Goal: Task Accomplishment & Management: Use online tool/utility

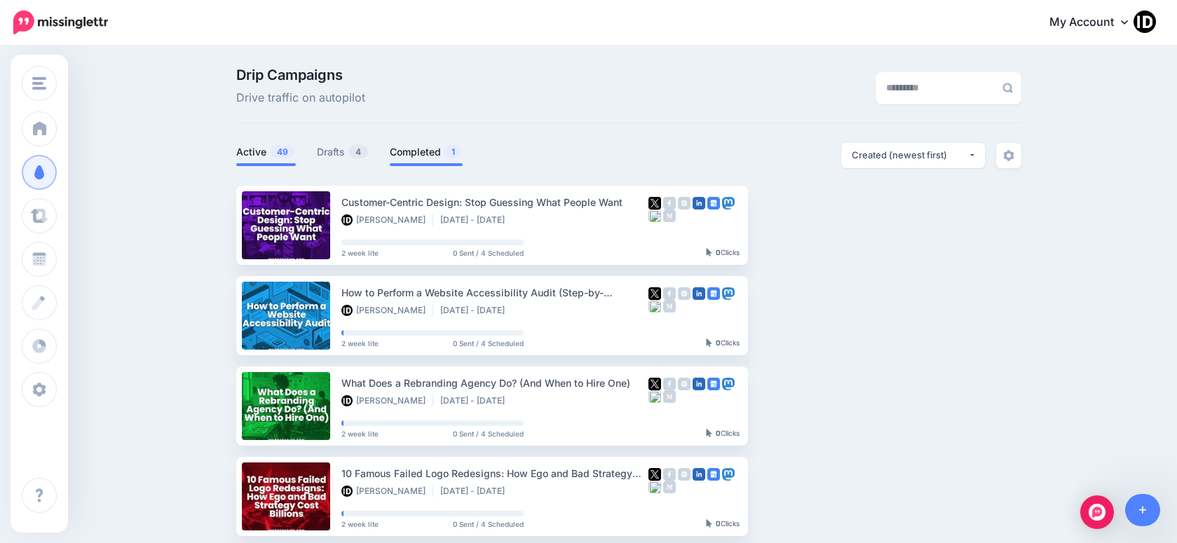
click at [422, 160] on link "Completed 1" at bounding box center [426, 152] width 73 height 17
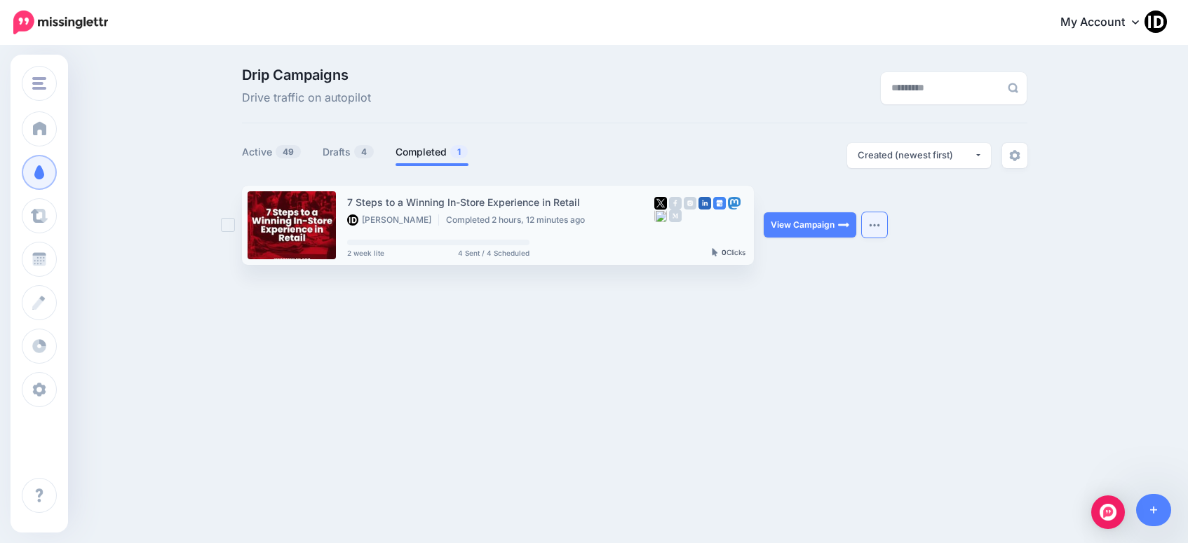
click at [881, 227] on button "button" at bounding box center [874, 224] width 25 height 25
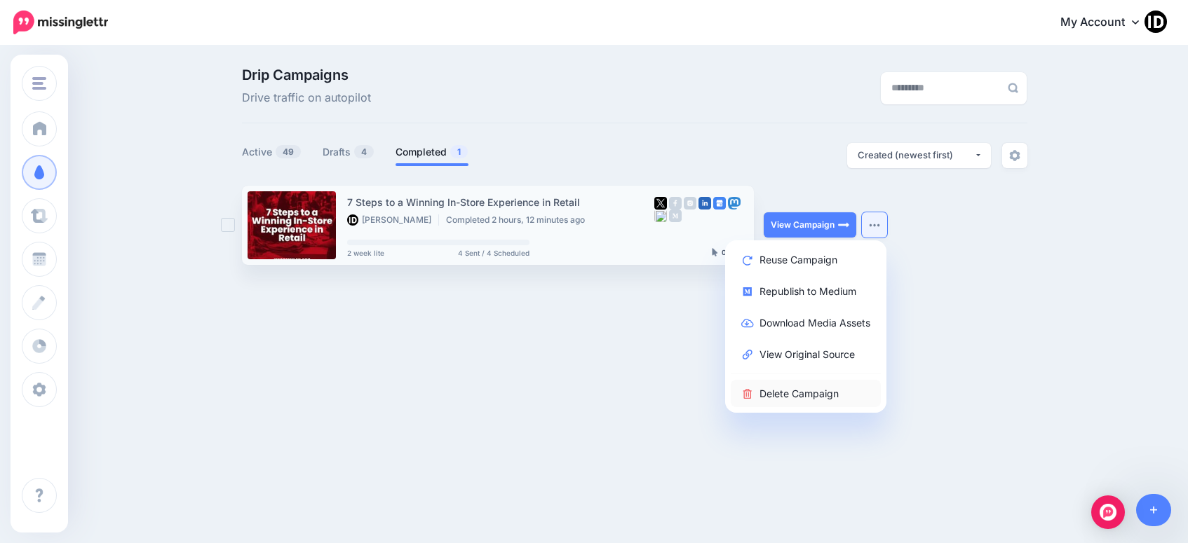
click at [804, 392] on link "Delete Campaign" at bounding box center [806, 393] width 150 height 27
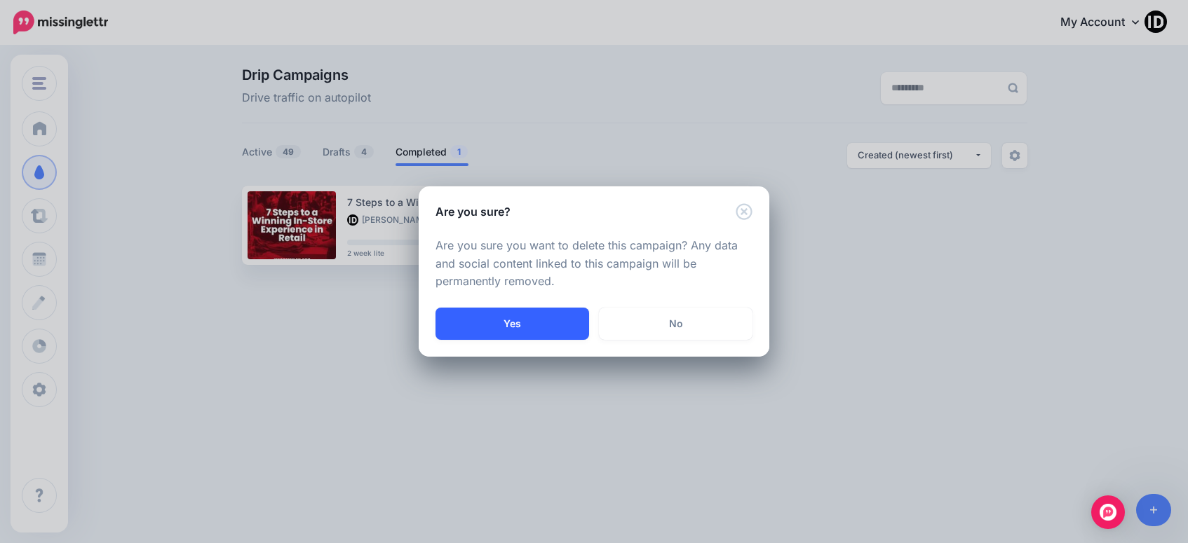
click at [546, 330] on button "Yes" at bounding box center [512, 324] width 154 height 32
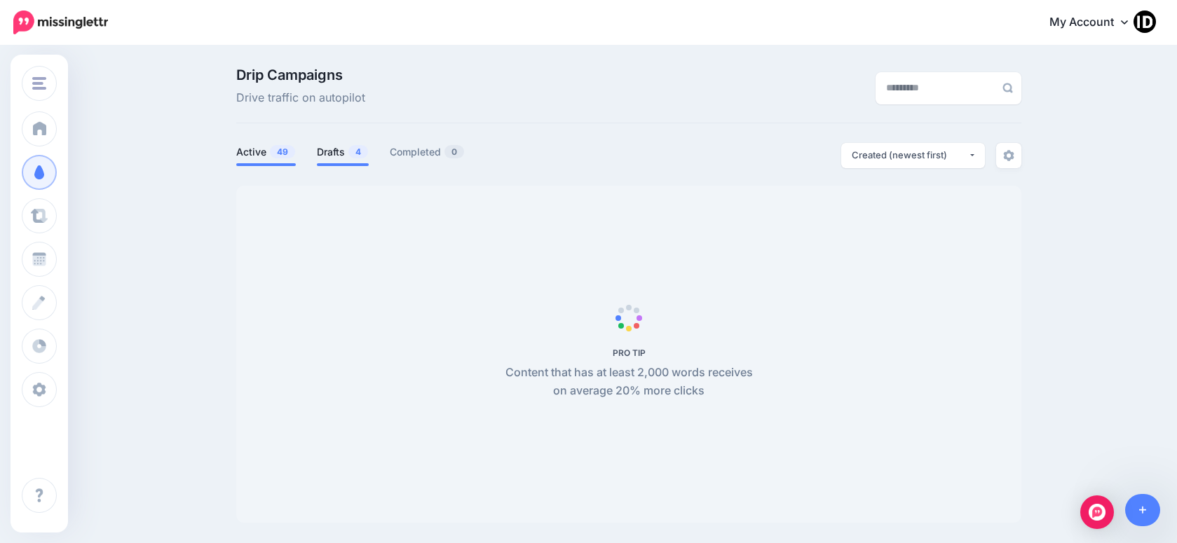
click at [342, 153] on link "Drafts 4" at bounding box center [343, 152] width 52 height 17
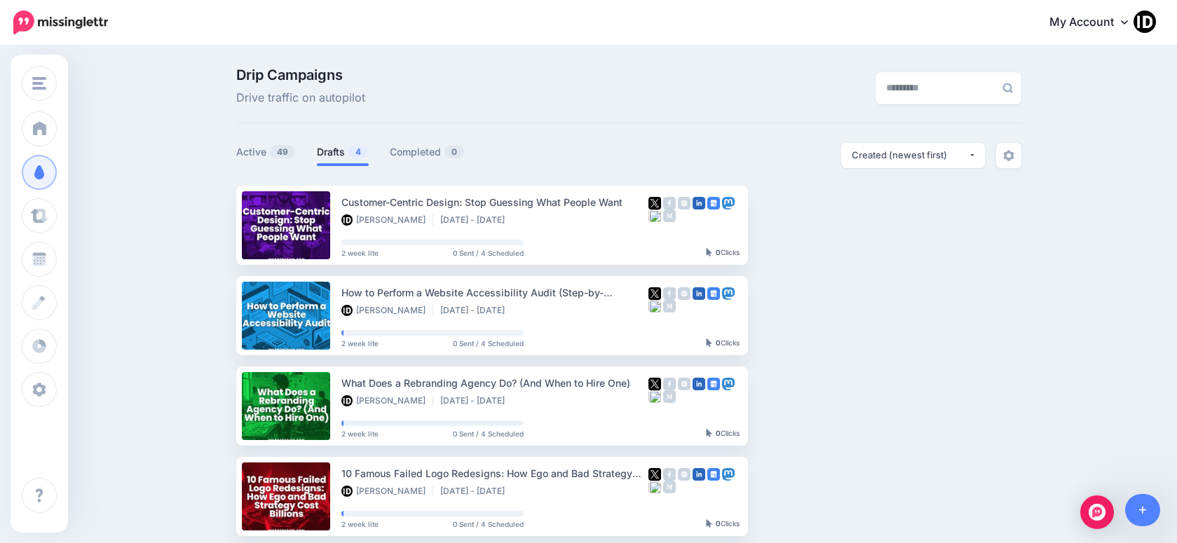
scroll to position [70, 0]
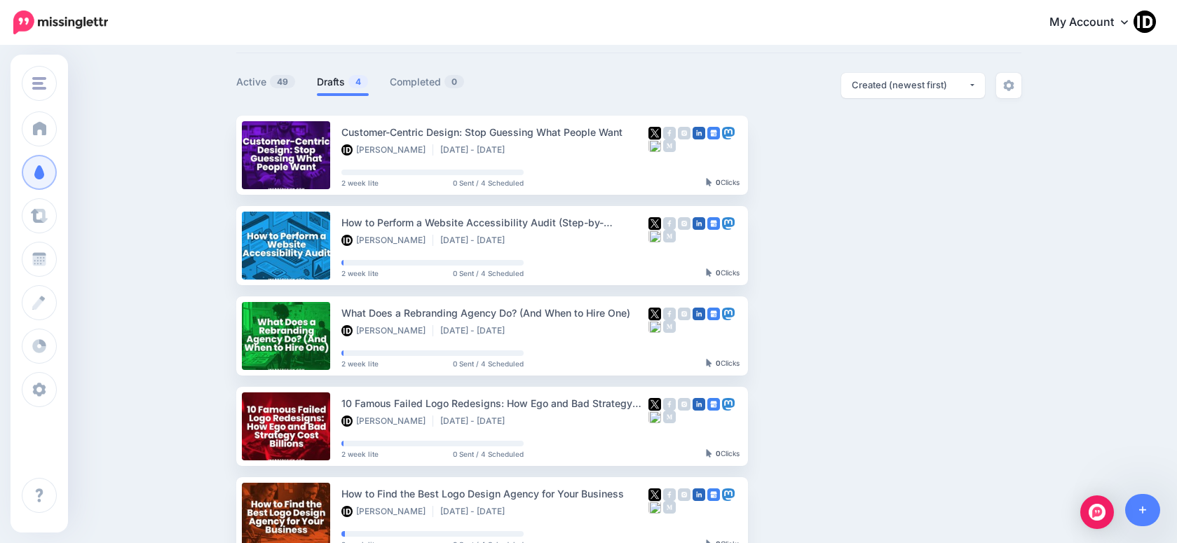
click at [344, 74] on link "Drafts 4" at bounding box center [343, 82] width 52 height 17
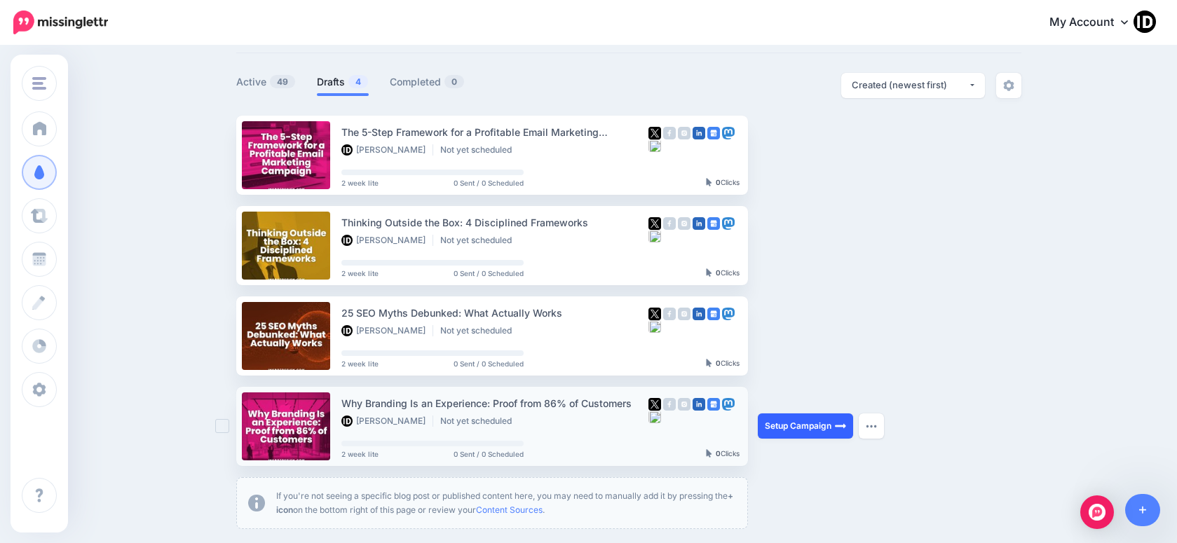
click at [789, 424] on link "Setup Campaign" at bounding box center [805, 426] width 95 height 25
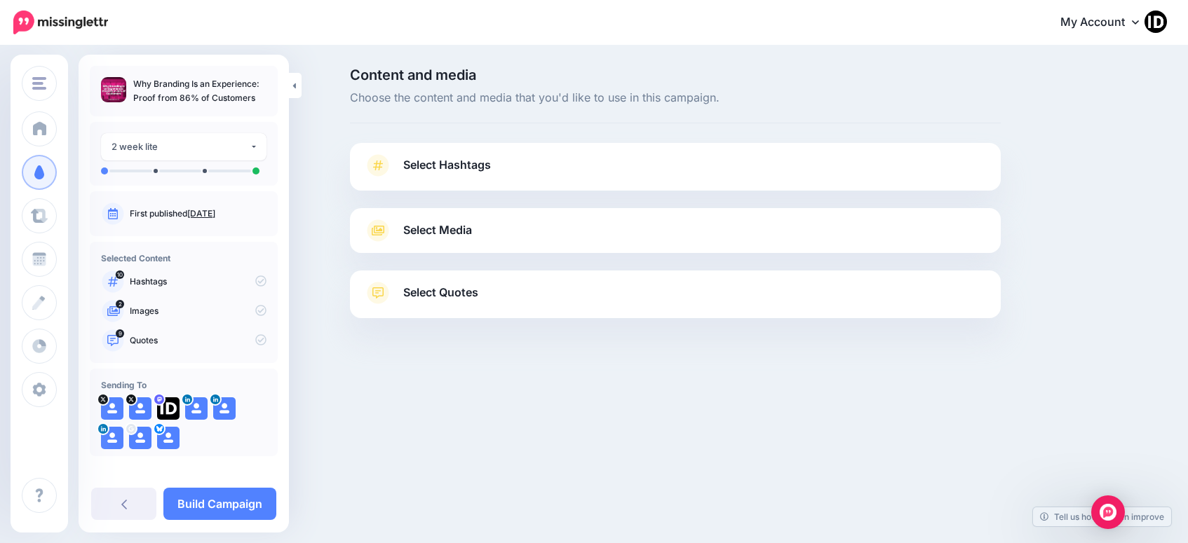
click at [464, 165] on span "Select Hashtags" at bounding box center [447, 165] width 88 height 19
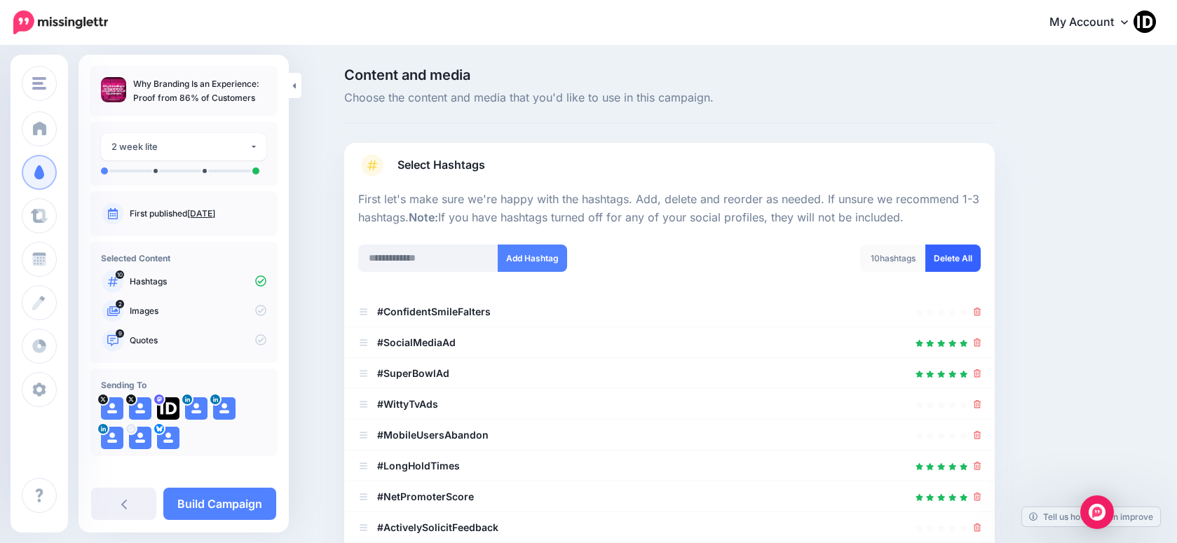
click at [960, 262] on link "Delete All" at bounding box center [953, 258] width 55 height 27
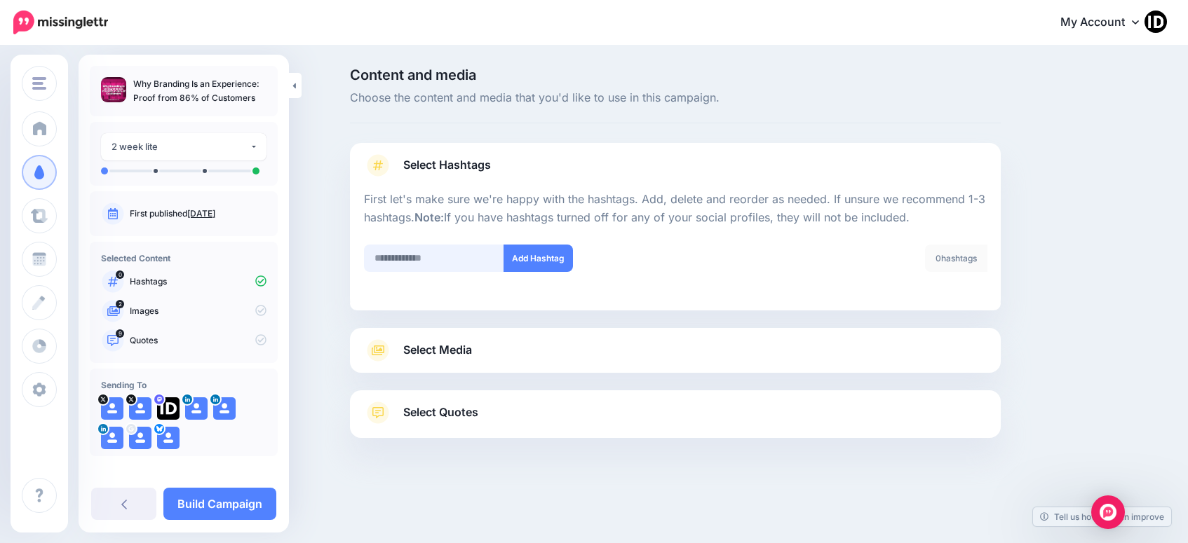
click at [402, 259] on input "text" at bounding box center [434, 258] width 140 height 27
type input "********"
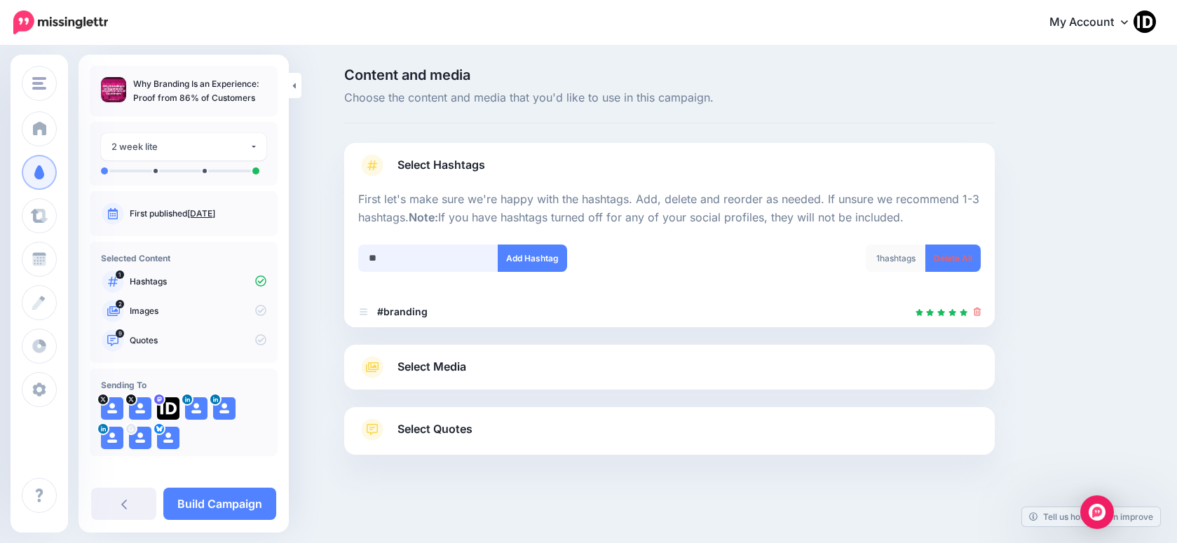
scroll to position [3, 0]
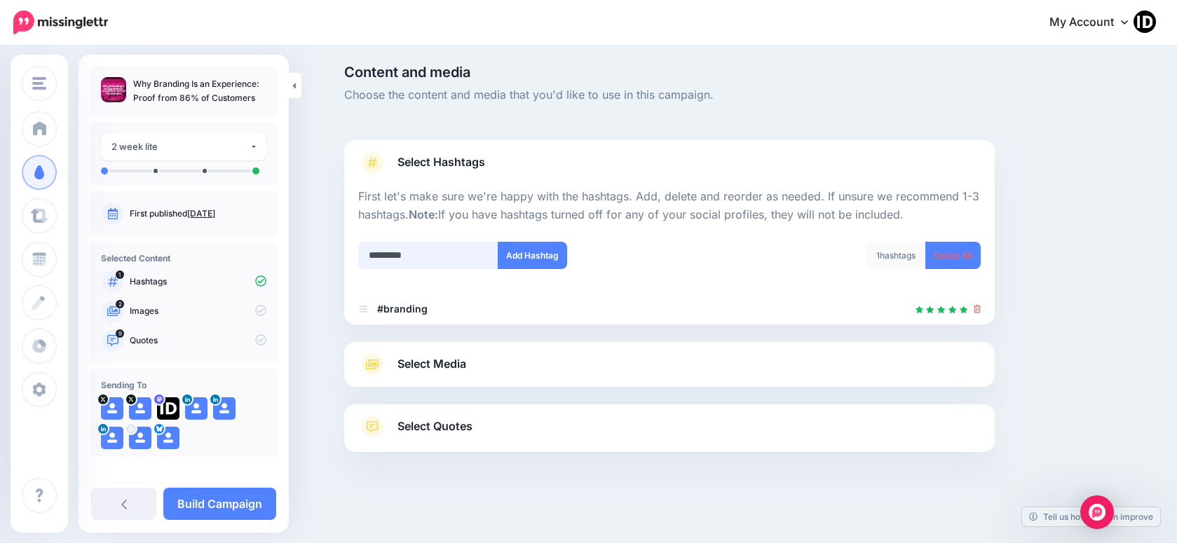
type input "**********"
click at [447, 367] on span "Select Media" at bounding box center [432, 364] width 69 height 19
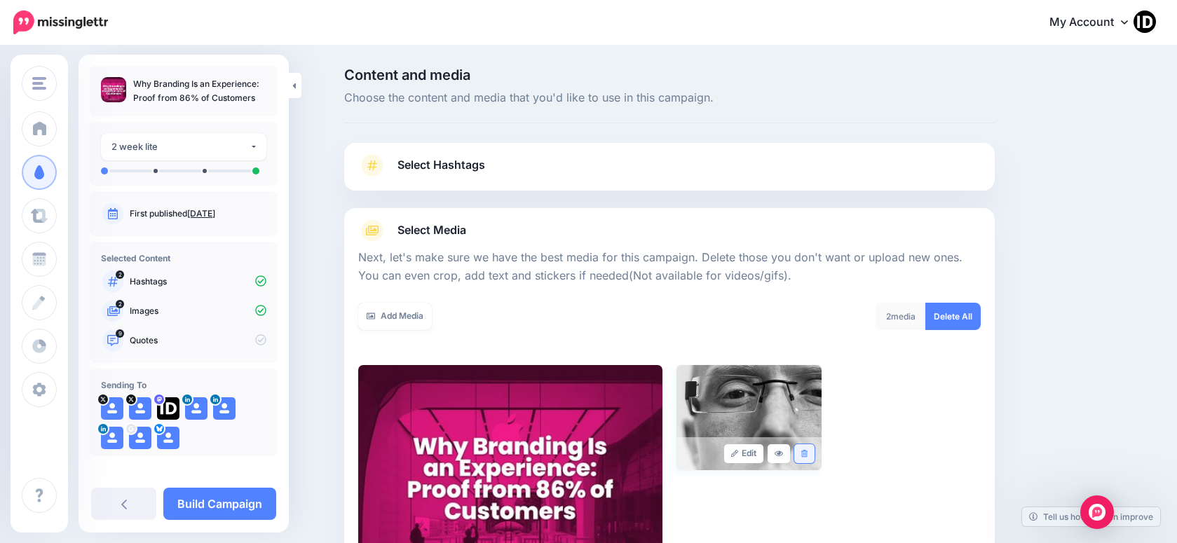
click at [806, 451] on link at bounding box center [804, 454] width 20 height 19
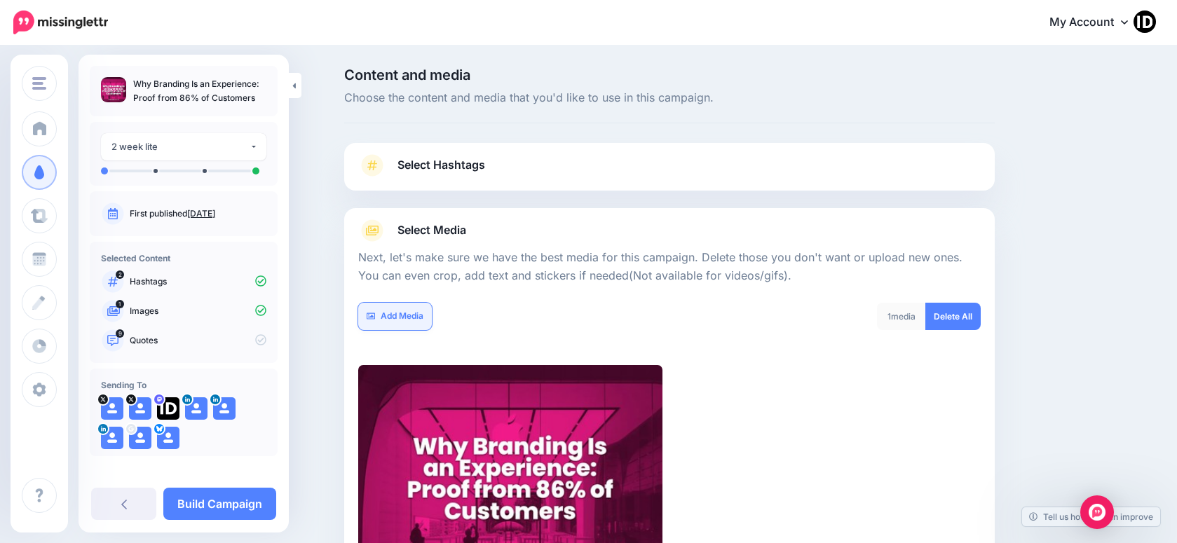
click at [412, 314] on link "Add Media" at bounding box center [395, 316] width 74 height 27
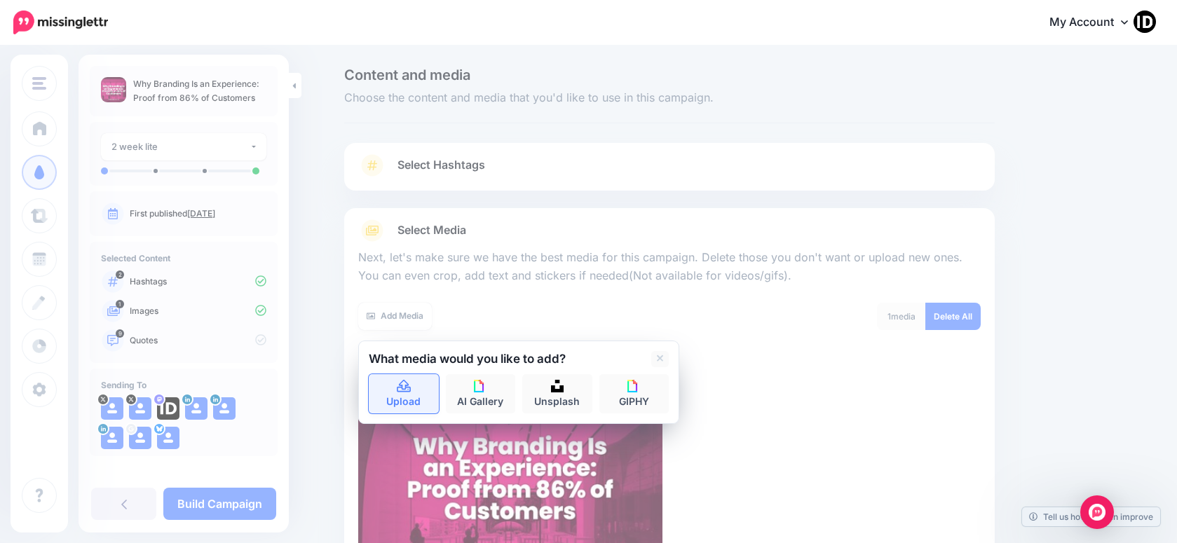
click at [404, 392] on icon at bounding box center [404, 386] width 14 height 13
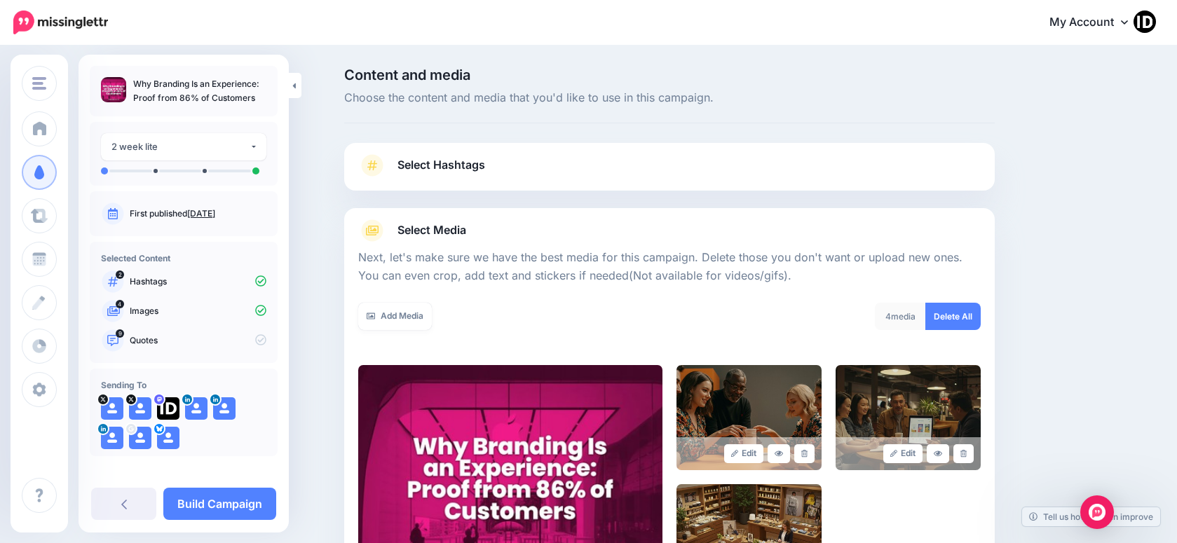
scroll to position [214, 0]
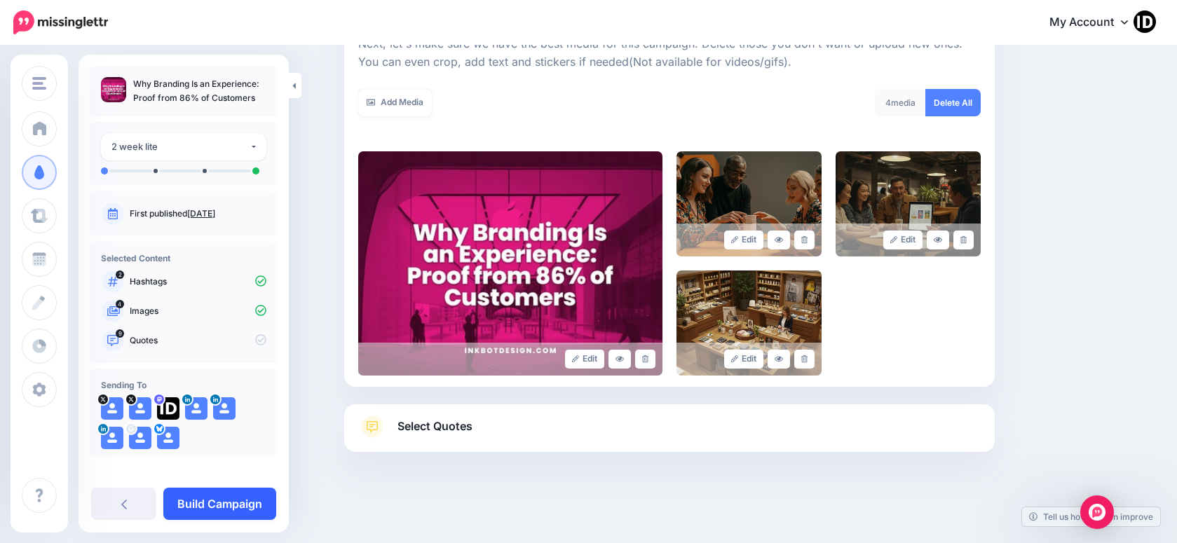
click at [259, 502] on link "Build Campaign" at bounding box center [219, 504] width 113 height 32
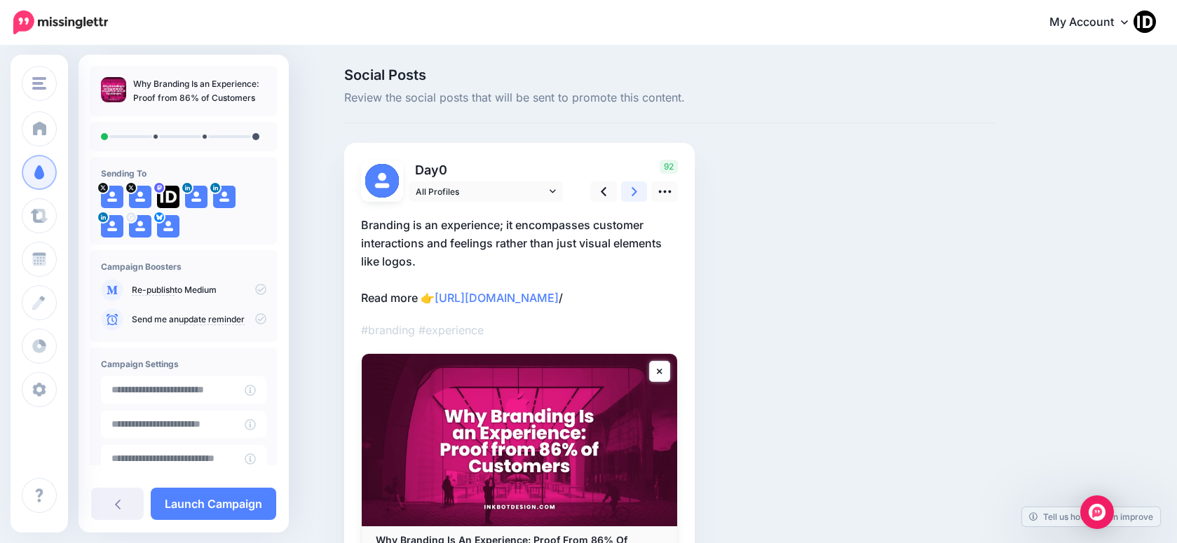
click at [644, 189] on link at bounding box center [634, 192] width 27 height 20
click at [678, 191] on link at bounding box center [664, 192] width 27 height 20
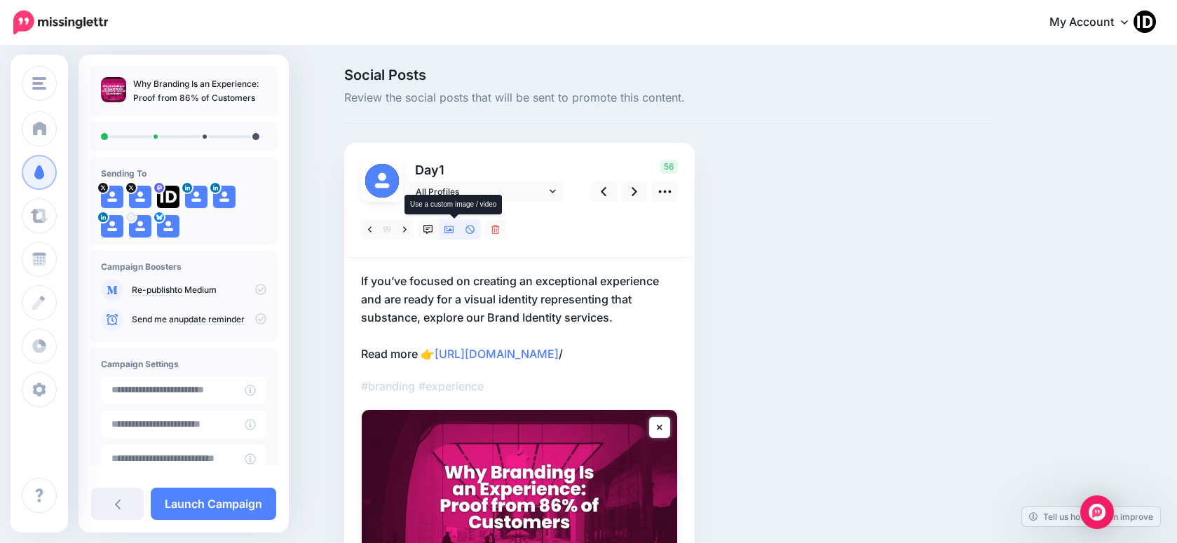
click at [454, 231] on icon at bounding box center [450, 229] width 10 height 7
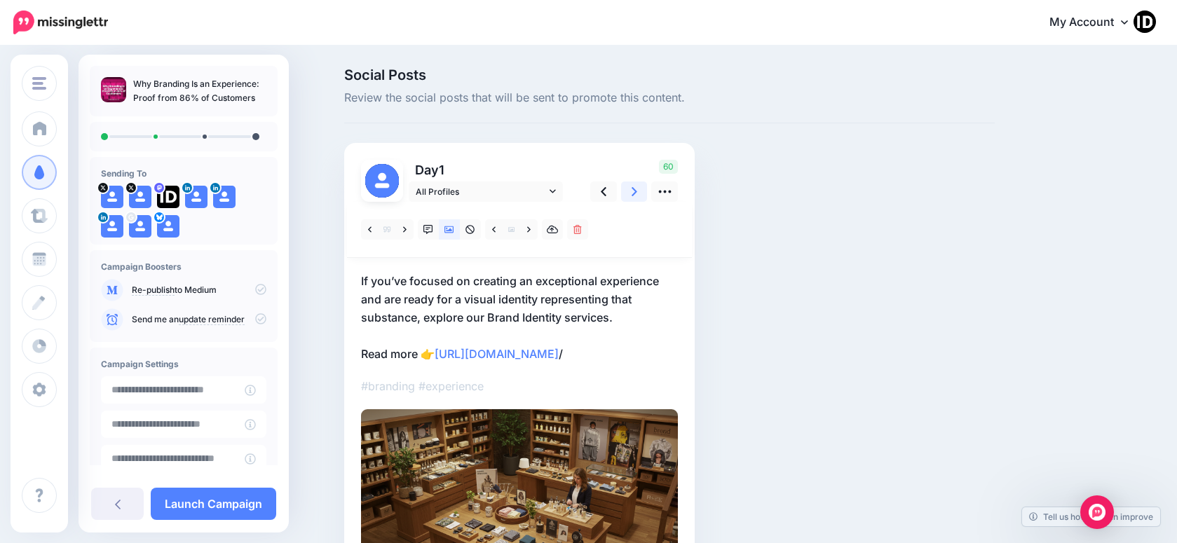
click at [644, 189] on link at bounding box center [634, 192] width 27 height 20
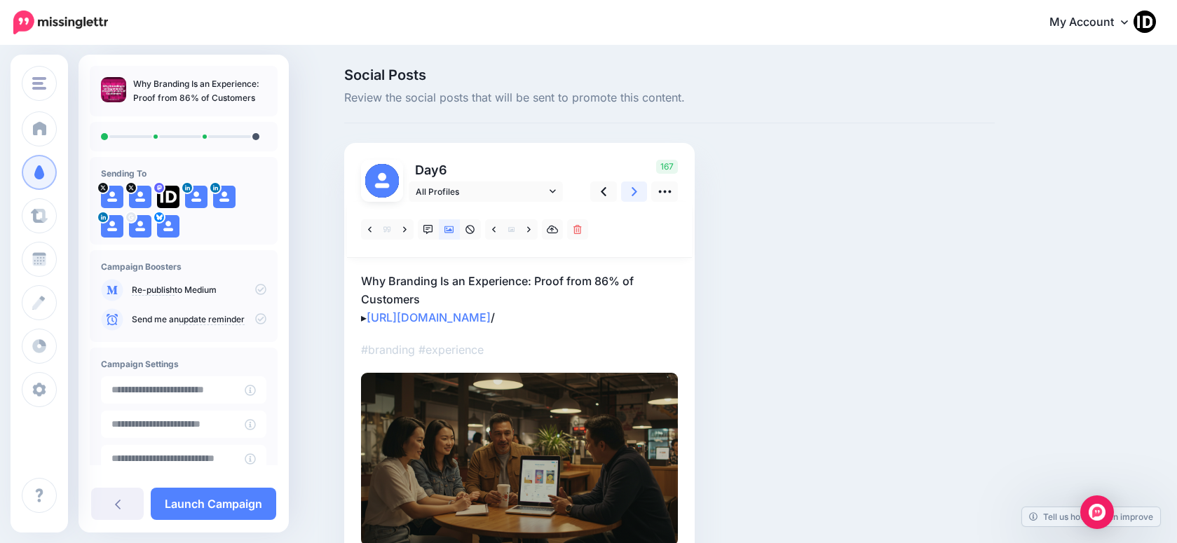
click at [636, 187] on link at bounding box center [634, 192] width 27 height 20
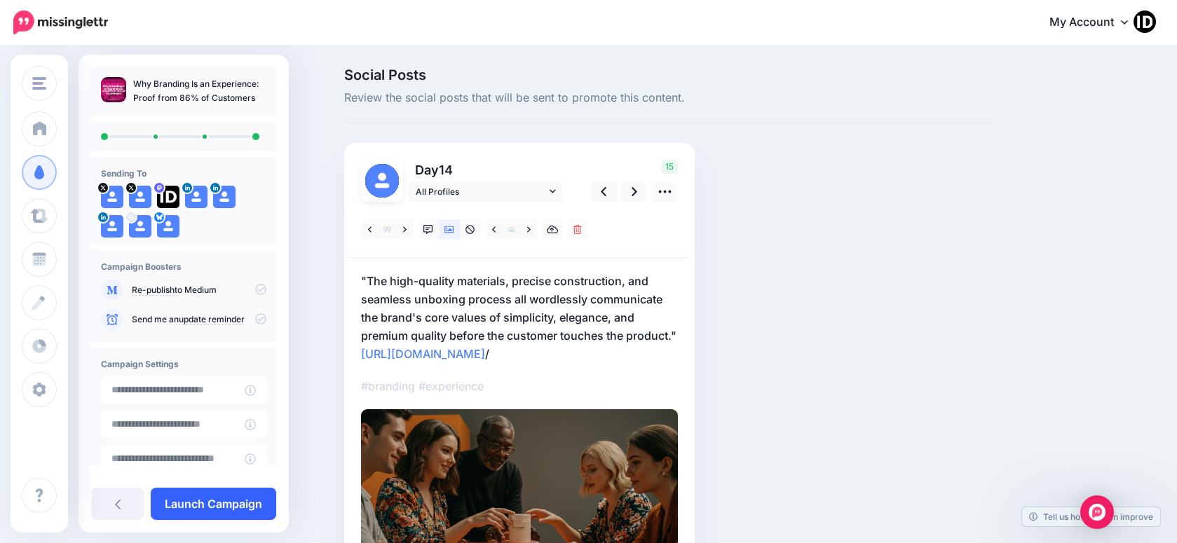
click at [196, 503] on link "Launch Campaign" at bounding box center [214, 504] width 126 height 32
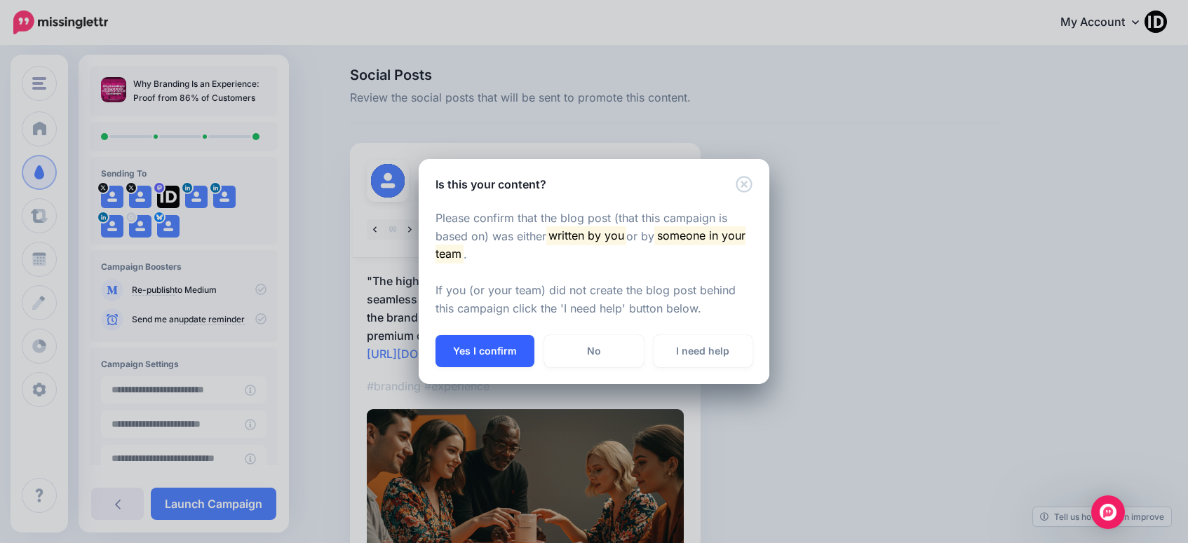
click at [481, 348] on button "Yes I confirm" at bounding box center [484, 351] width 99 height 32
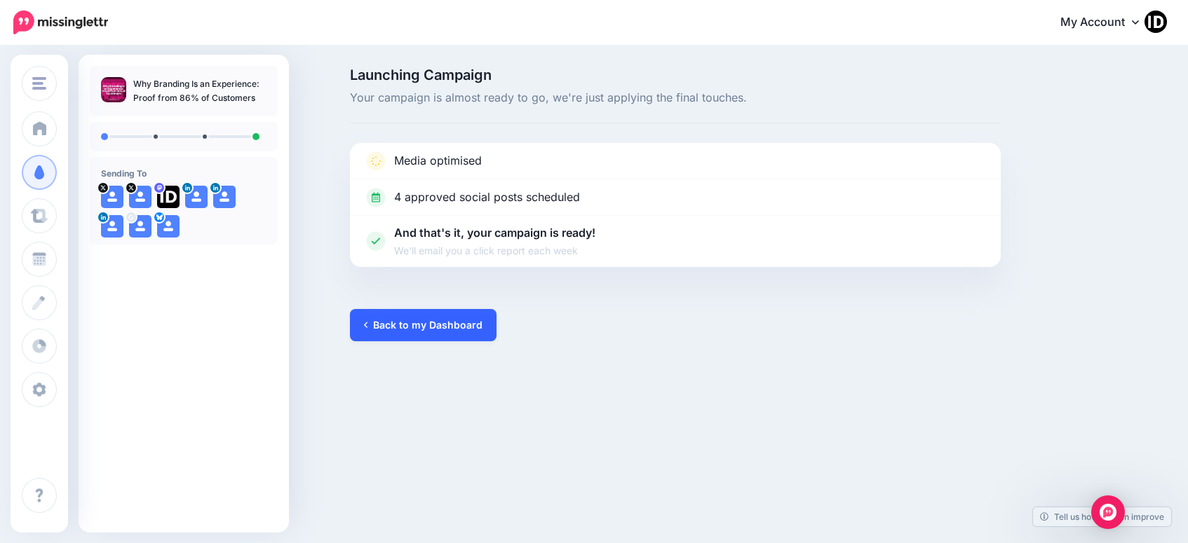
click at [446, 320] on link "Back to my Dashboard" at bounding box center [423, 325] width 147 height 32
